Goal: Information Seeking & Learning: Check status

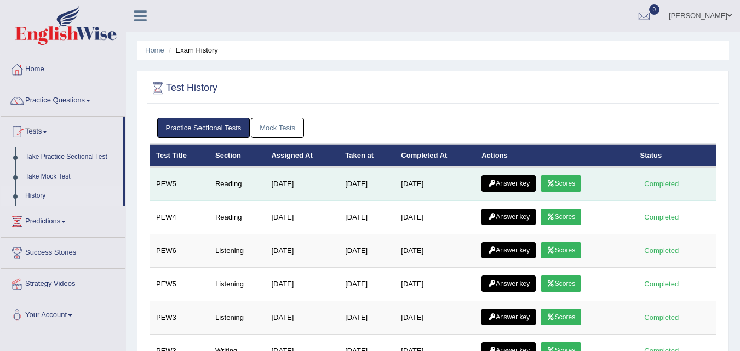
click at [574, 177] on link "Scores" at bounding box center [561, 183] width 41 height 16
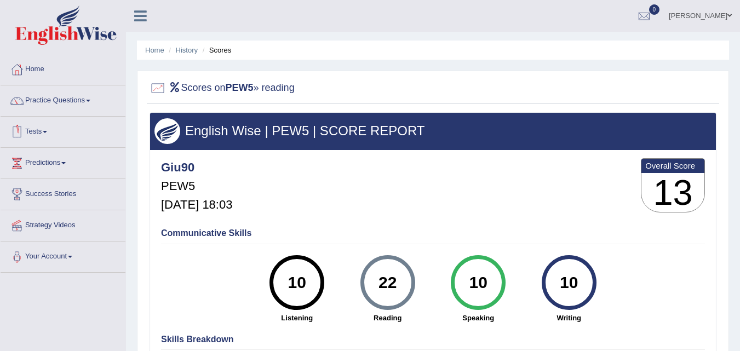
click at [28, 130] on link "Tests" at bounding box center [63, 130] width 125 height 27
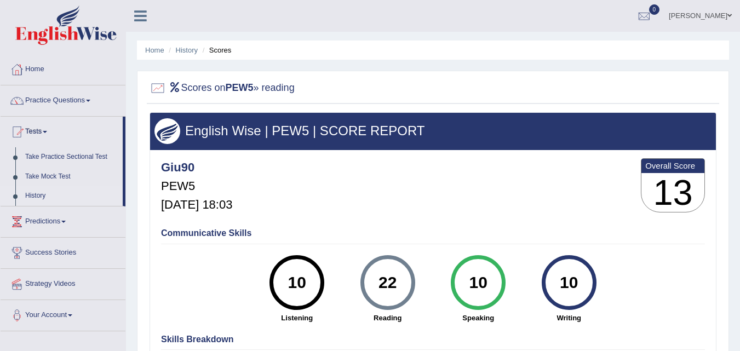
click at [37, 194] on link "History" at bounding box center [71, 196] width 102 height 20
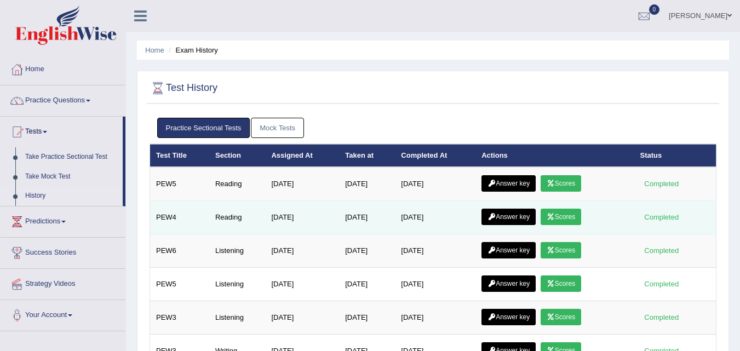
click at [568, 214] on link "Scores" at bounding box center [561, 217] width 41 height 16
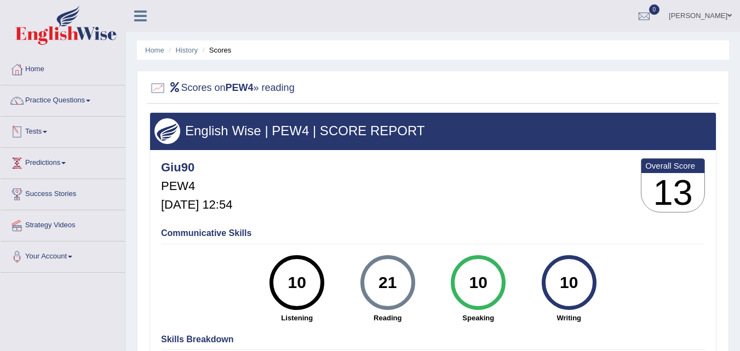
click at [41, 131] on link "Tests" at bounding box center [63, 130] width 125 height 27
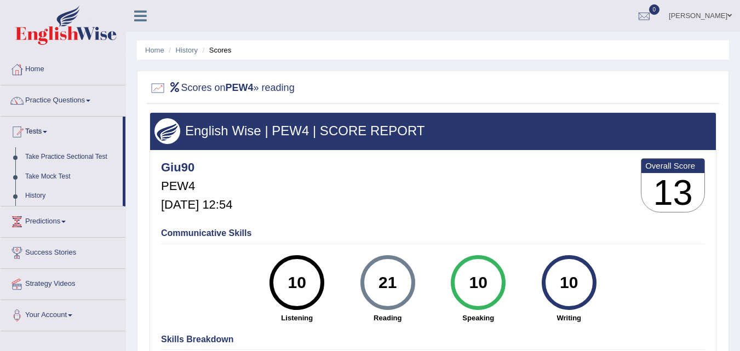
click at [38, 195] on link "History" at bounding box center [71, 196] width 102 height 20
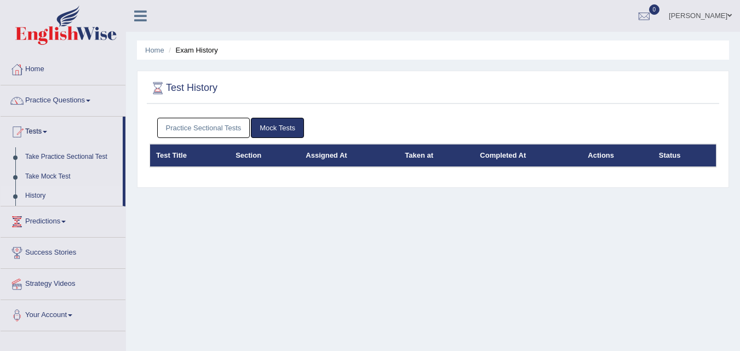
click at [216, 125] on link "Practice Sectional Tests" at bounding box center [203, 128] width 93 height 20
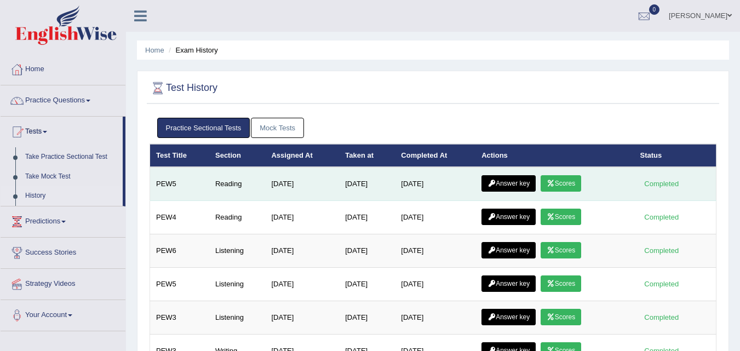
click at [512, 184] on link "Answer key" at bounding box center [509, 183] width 54 height 16
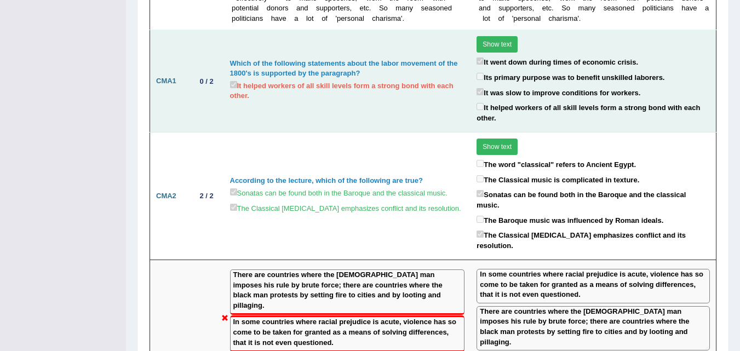
scroll to position [1066, 0]
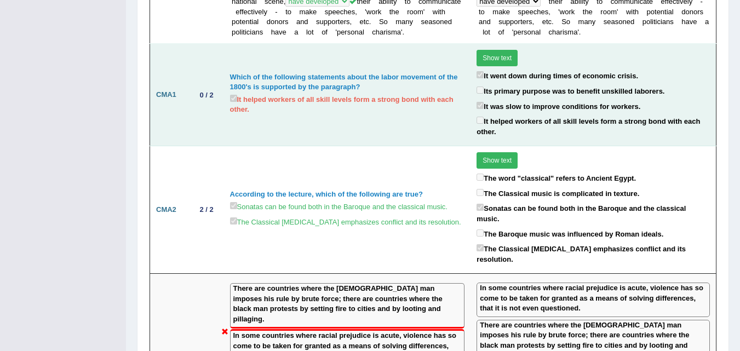
click at [504, 50] on button "Show text" at bounding box center [497, 58] width 41 height 16
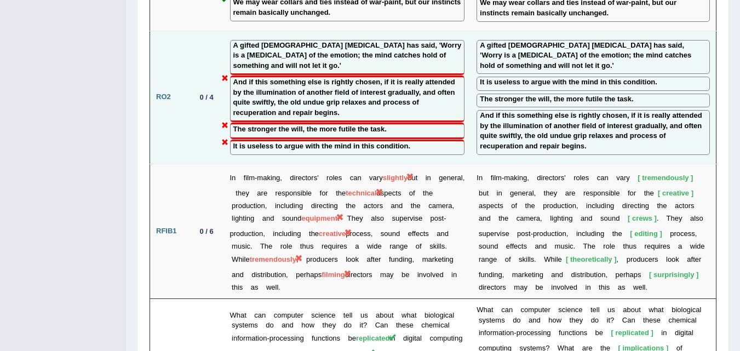
scroll to position [1675, 0]
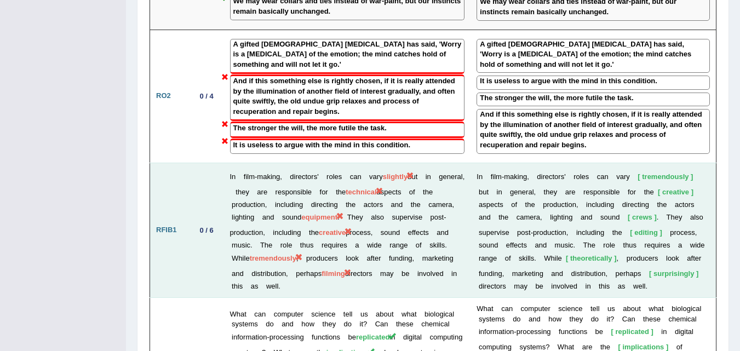
click at [435, 163] on td "In film-making, directors' roles can vary slightly but in general, they are res…" at bounding box center [347, 230] width 247 height 135
click at [463, 163] on td "In film-making, directors' roles can vary slightly but in general, they are res…" at bounding box center [347, 230] width 247 height 135
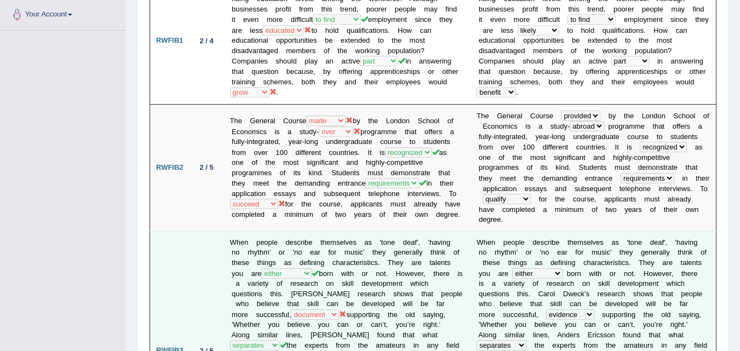
scroll to position [0, 0]
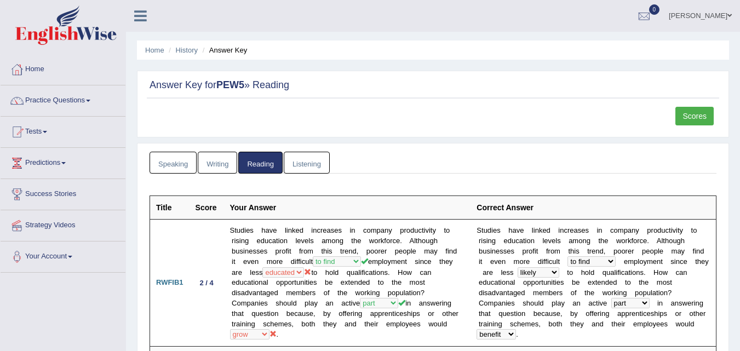
click at [36, 132] on link "Tests" at bounding box center [63, 130] width 125 height 27
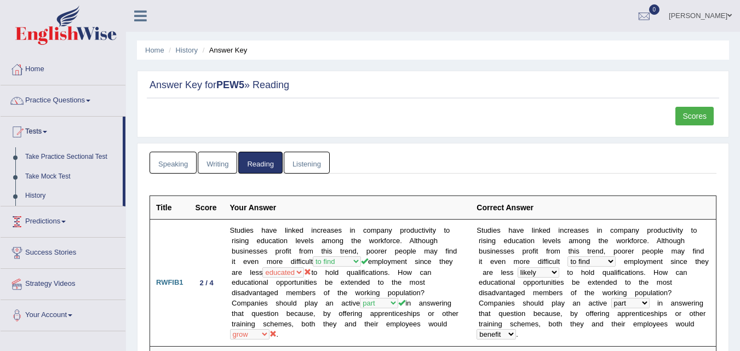
click at [59, 221] on link "Predictions" at bounding box center [63, 220] width 125 height 27
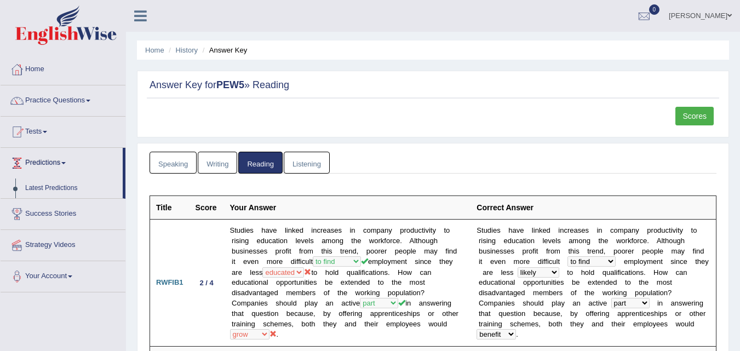
click at [56, 162] on link "Predictions" at bounding box center [62, 161] width 122 height 27
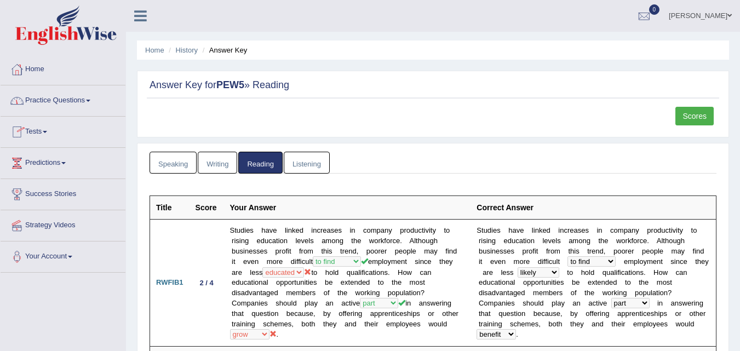
click at [53, 97] on link "Practice Questions" at bounding box center [63, 98] width 125 height 27
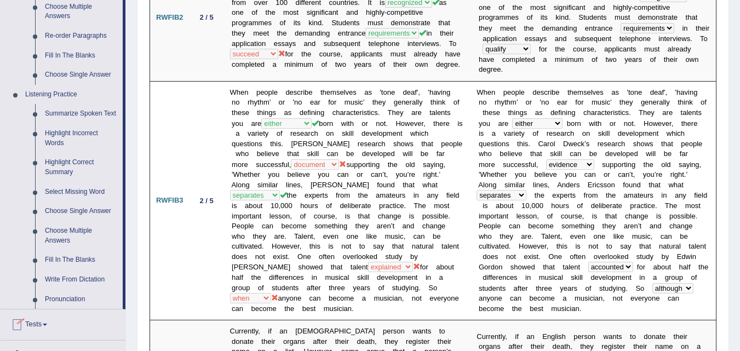
scroll to position [310, 0]
